Goal: Transaction & Acquisition: Purchase product/service

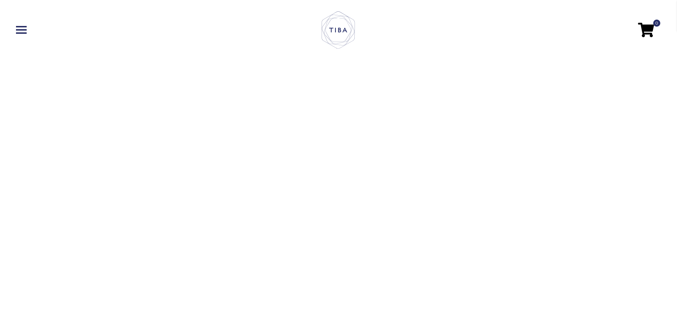
click at [25, 35] on nav "0" at bounding box center [338, 29] width 663 height 45
click at [20, 30] on span at bounding box center [21, 29] width 11 height 1
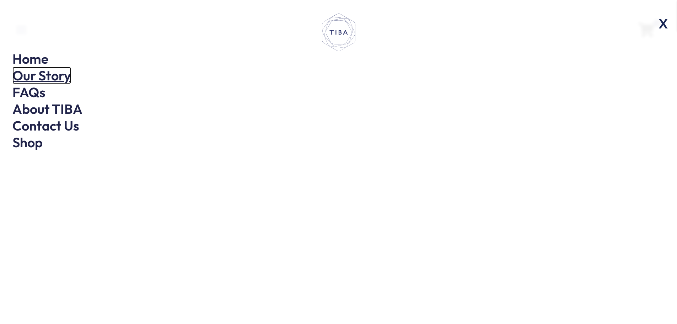
click at [19, 72] on link "Our Story" at bounding box center [41, 75] width 59 height 17
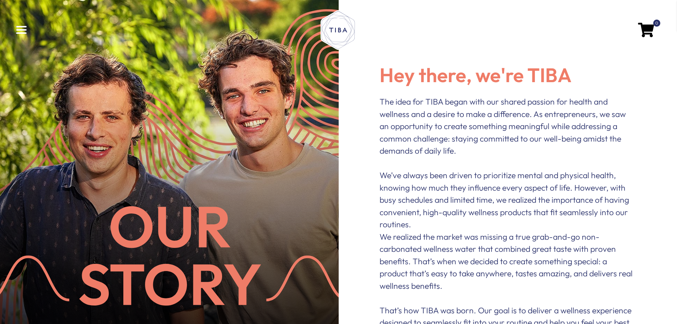
click at [16, 31] on span at bounding box center [21, 29] width 11 height 1
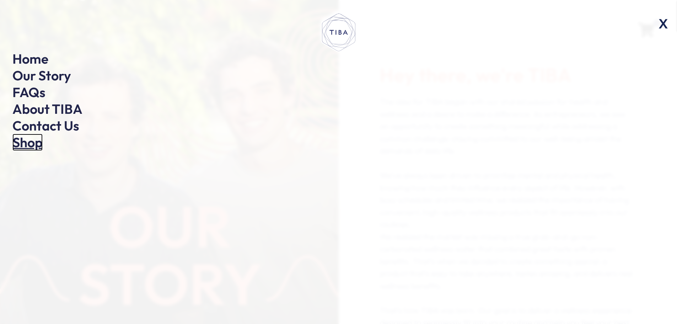
click at [24, 146] on link "Shop" at bounding box center [27, 142] width 30 height 17
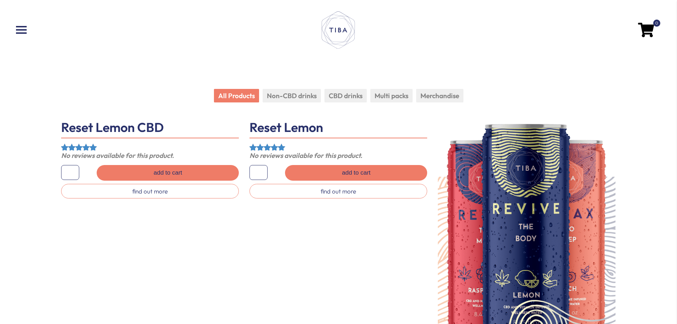
click at [305, 91] on li "Non-CBD drinks" at bounding box center [292, 96] width 58 height 14
click at [307, 98] on li "Non-CBD drinks" at bounding box center [292, 96] width 58 height 14
click at [336, 95] on li "CBD drinks" at bounding box center [345, 96] width 42 height 14
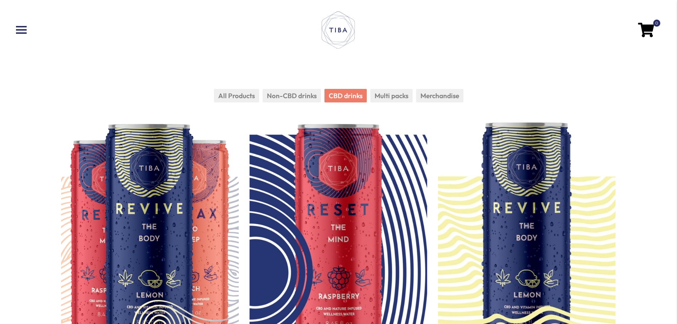
click at [303, 92] on li "Non-CBD drinks" at bounding box center [292, 96] width 58 height 14
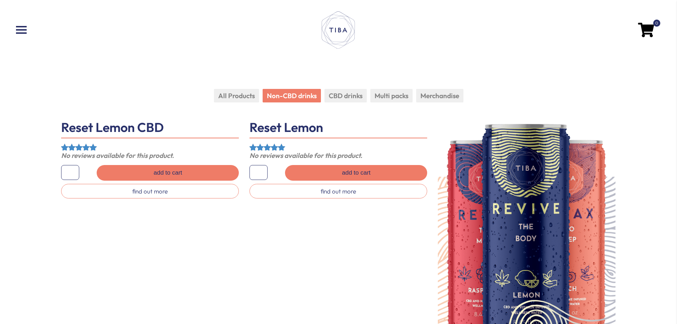
click at [381, 100] on li "Multi packs" at bounding box center [391, 96] width 42 height 14
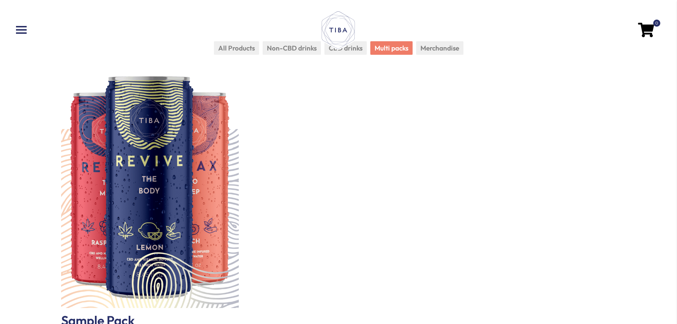
scroll to position [142, 0]
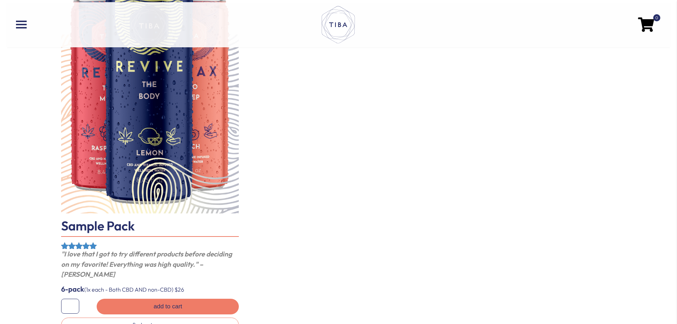
click at [440, 66] on div "Reset Lemon CBD Rated 5.00 out of 5 No reviews available for this product. * Ad…" at bounding box center [338, 156] width 565 height 360
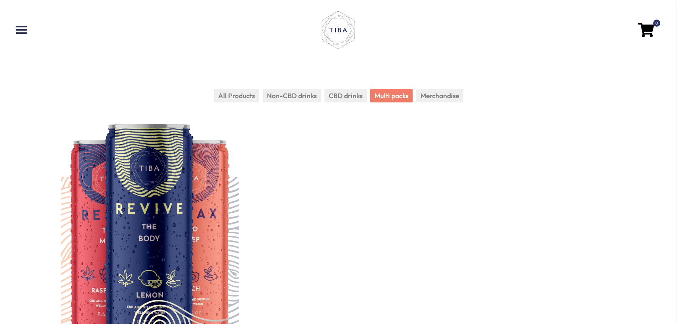
scroll to position [36, 0]
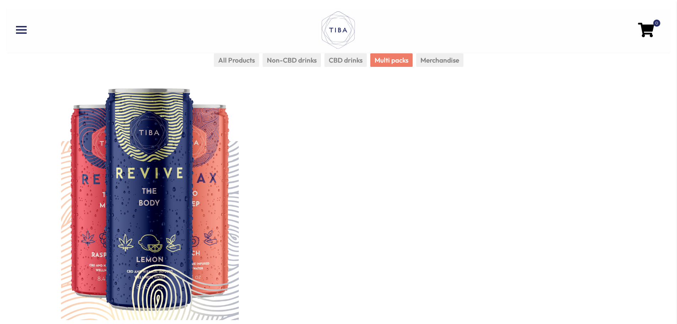
click at [427, 60] on li "Merchandise" at bounding box center [439, 60] width 47 height 14
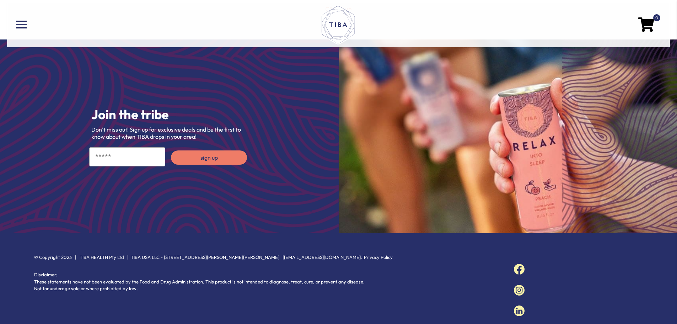
scroll to position [470, 0]
